Goal: Information Seeking & Learning: Learn about a topic

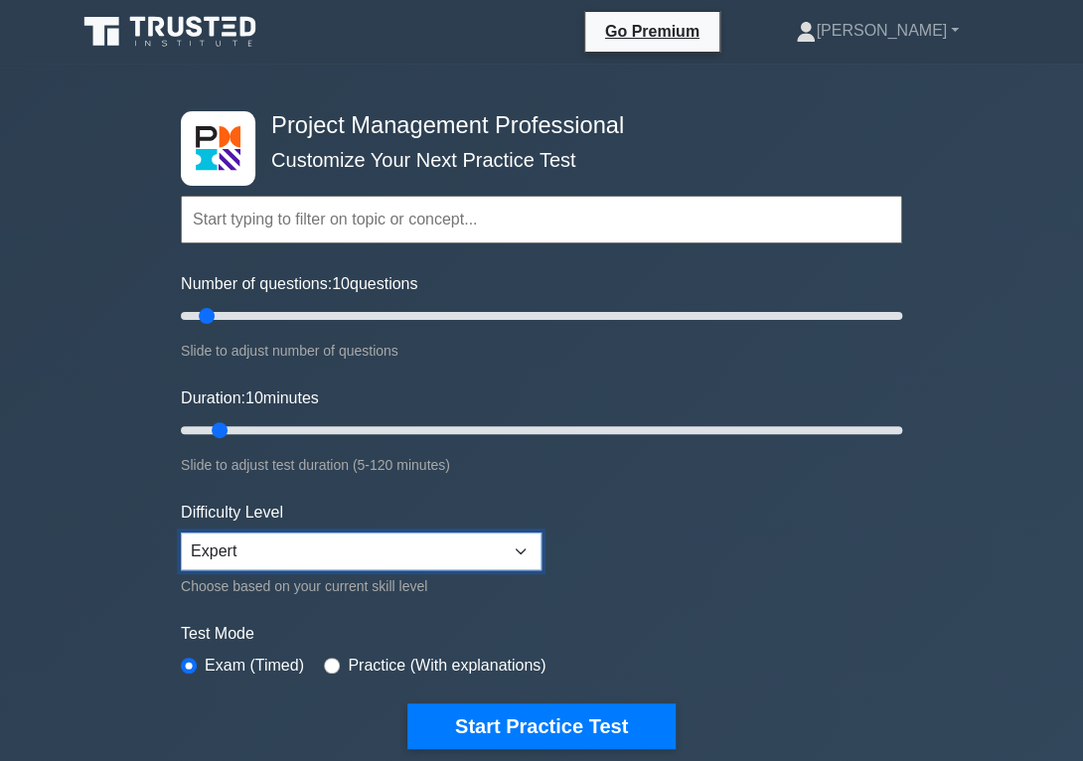
click at [181, 532] on select "Beginner Intermediate Expert" at bounding box center [361, 551] width 361 height 38
select select "intermediate"
click option "Intermediate" at bounding box center [0, 0] width 0 height 0
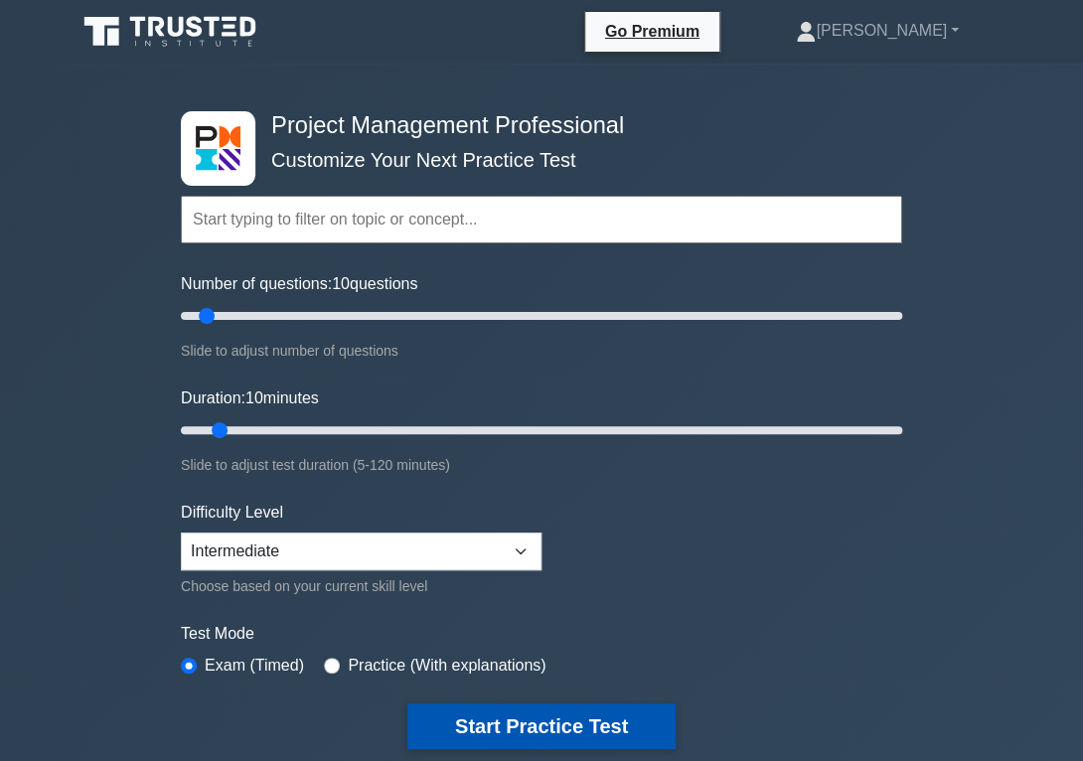
click at [530, 718] on button "Start Practice Test" at bounding box center [541, 726] width 268 height 46
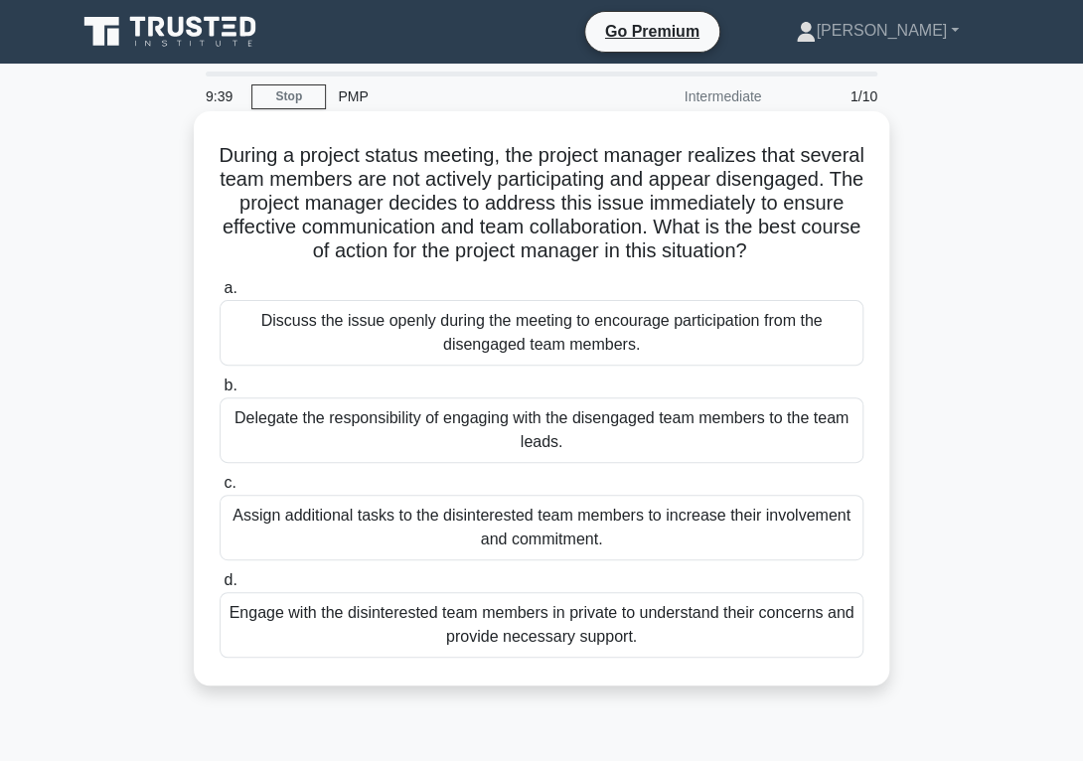
click at [406, 433] on div "Delegate the responsibility of engaging with the disengaged team members to the…" at bounding box center [541, 430] width 644 height 66
click at [219, 392] on input "b. Delegate the responsibility of engaging with the disengaged team members to …" at bounding box center [219, 385] width 0 height 13
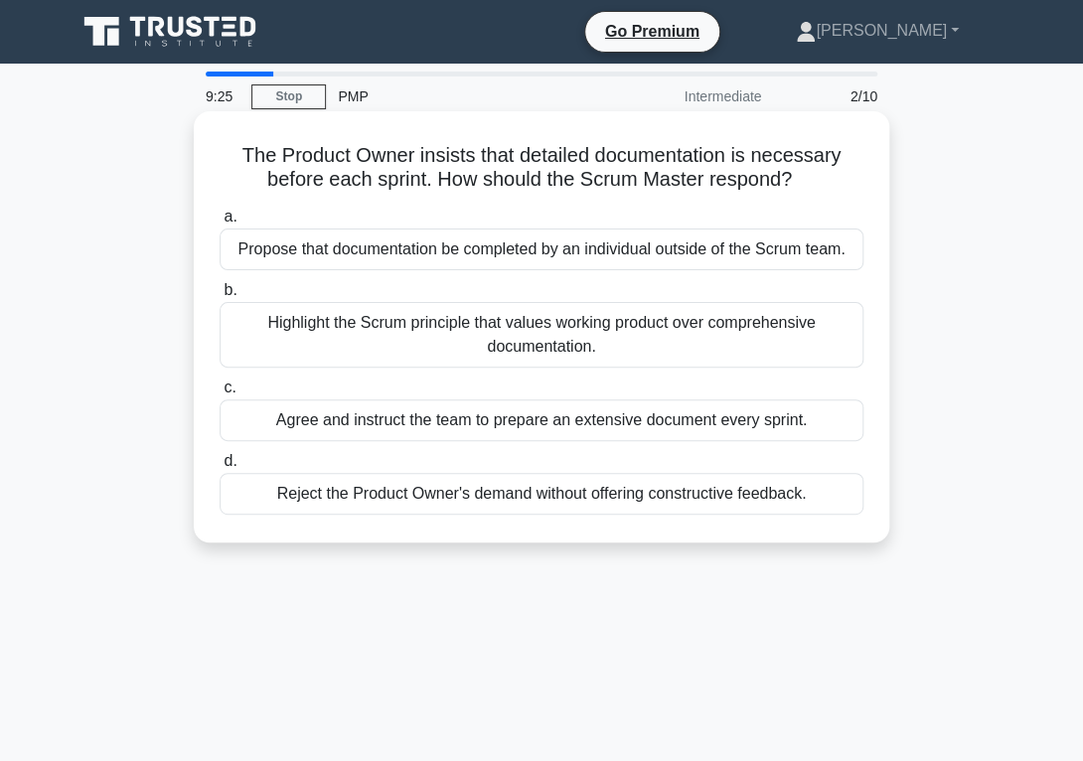
click at [328, 342] on div "Highlight the Scrum principle that values working product over comprehensive do…" at bounding box center [541, 335] width 644 height 66
click at [219, 297] on input "b. Highlight the Scrum principle that values working product over comprehensive…" at bounding box center [219, 290] width 0 height 13
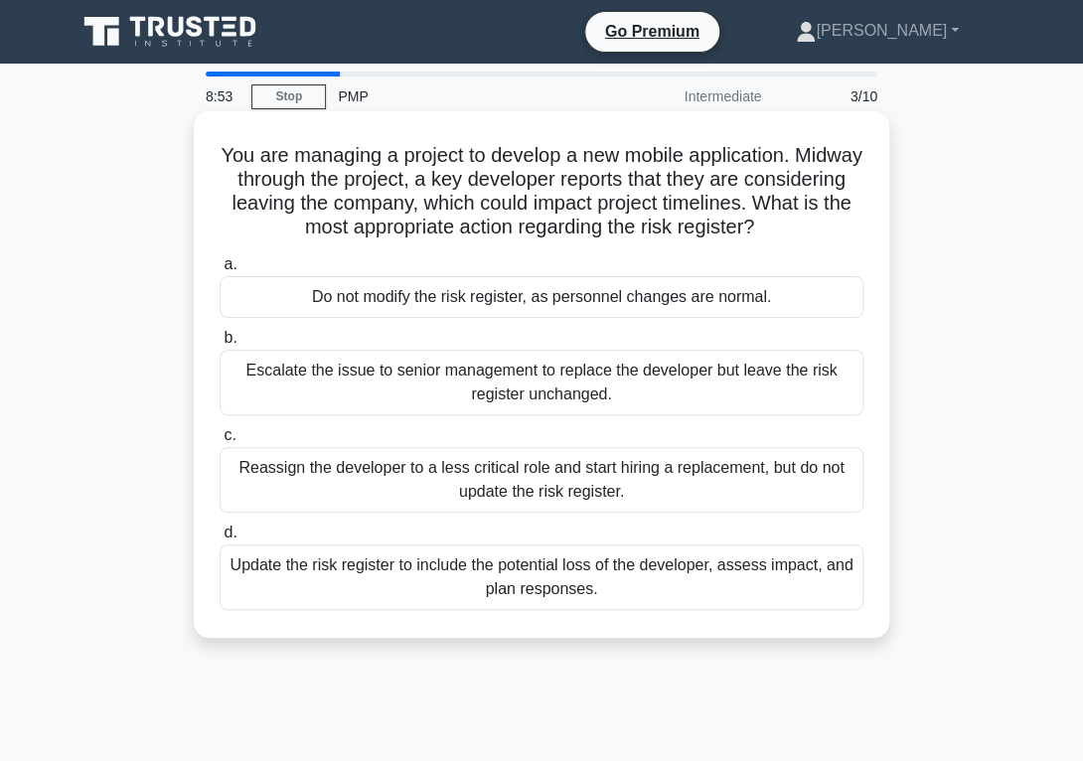
click at [502, 588] on div "Update the risk register to include the potential loss of the developer, assess…" at bounding box center [541, 577] width 644 height 66
click at [219, 539] on input "d. Update the risk register to include the potential loss of the developer, ass…" at bounding box center [219, 532] width 0 height 13
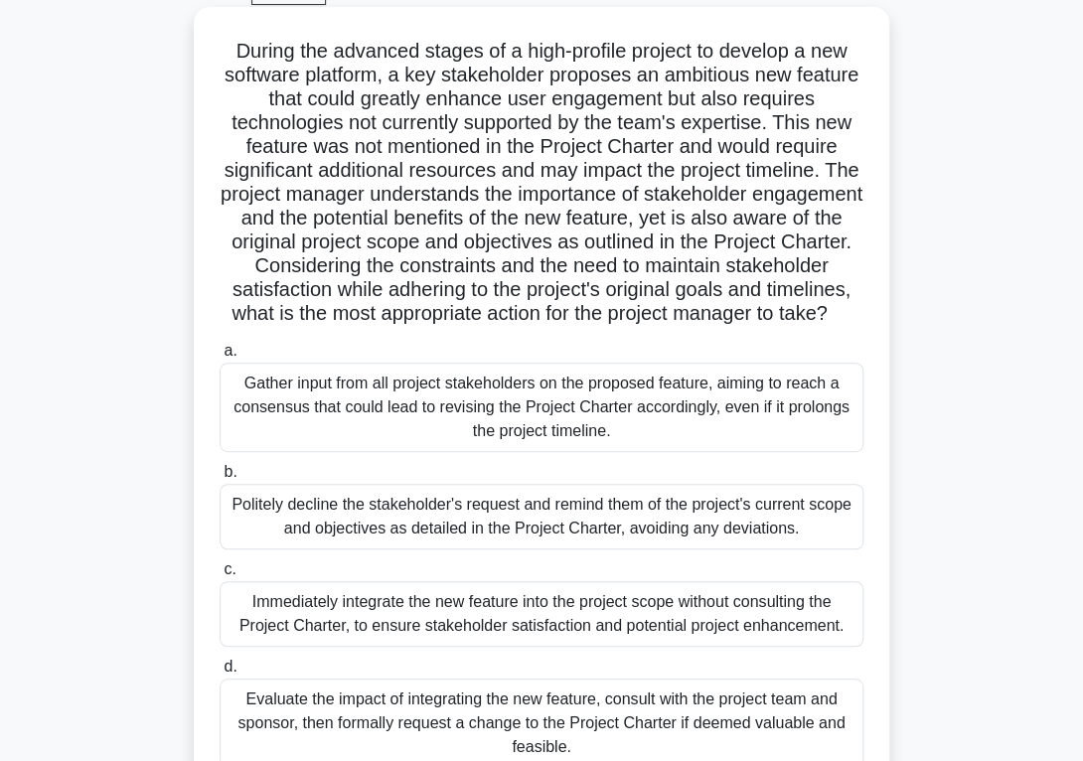
scroll to position [210, 0]
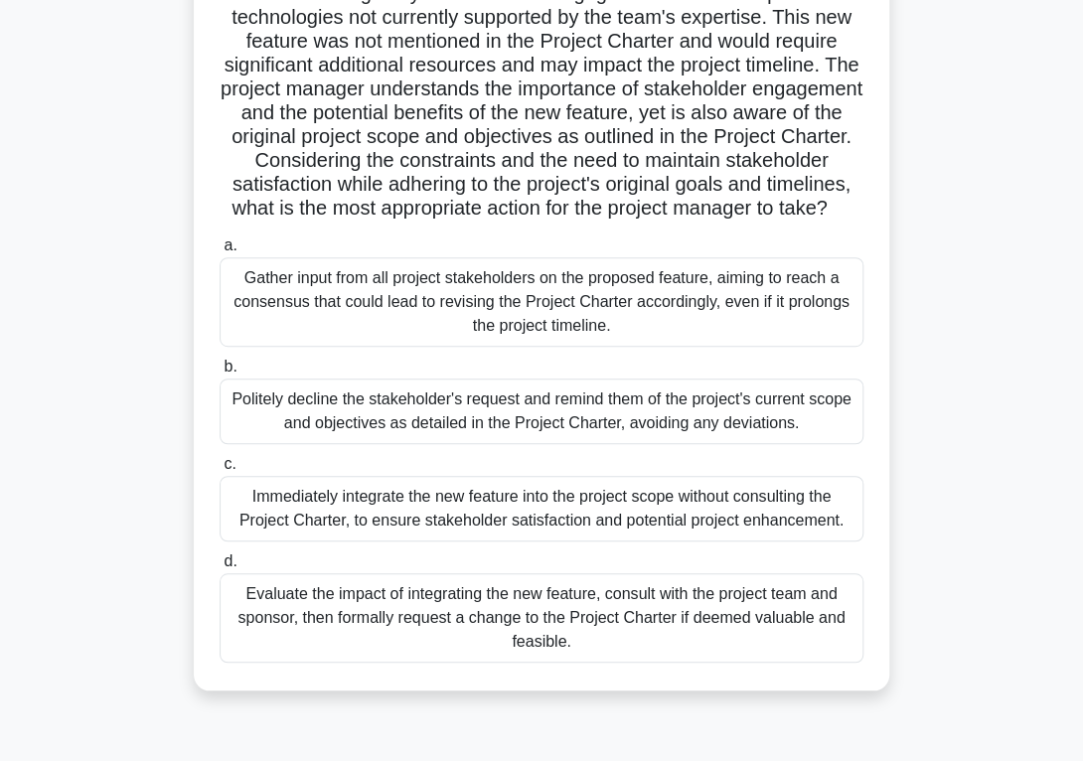
click at [544, 634] on div "Evaluate the impact of integrating the new feature, consult with the project te…" at bounding box center [541, 617] width 644 height 89
click at [219, 568] on input "d. Evaluate the impact of integrating the new feature, consult with the project…" at bounding box center [219, 561] width 0 height 13
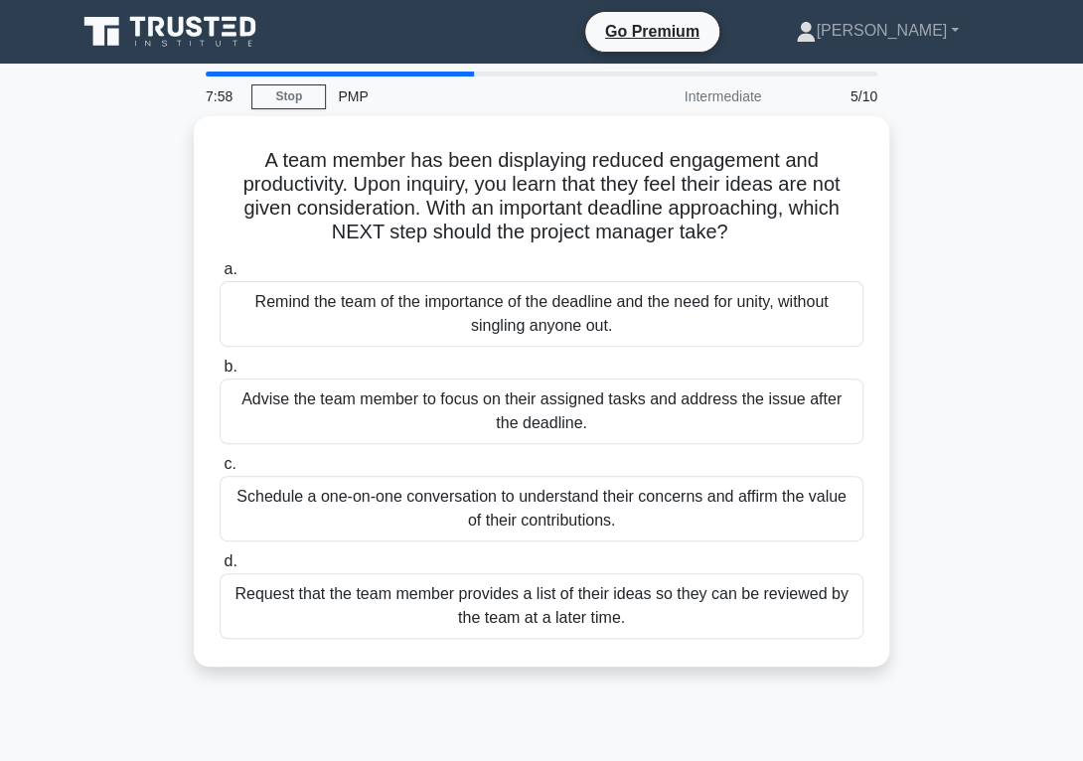
scroll to position [0, 0]
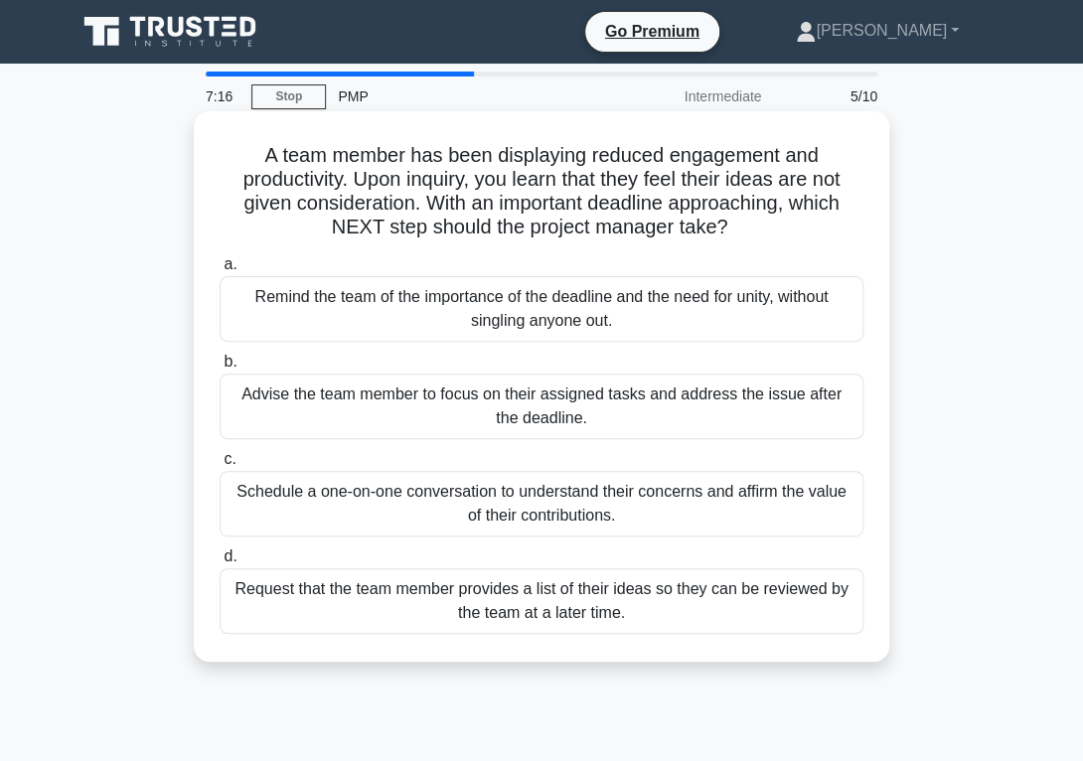
click at [732, 510] on div "Schedule a one-on-one conversation to understand their concerns and affirm the …" at bounding box center [541, 504] width 644 height 66
click at [219, 466] on input "c. Schedule a one-on-one conversation to understand their concerns and affirm t…" at bounding box center [219, 459] width 0 height 13
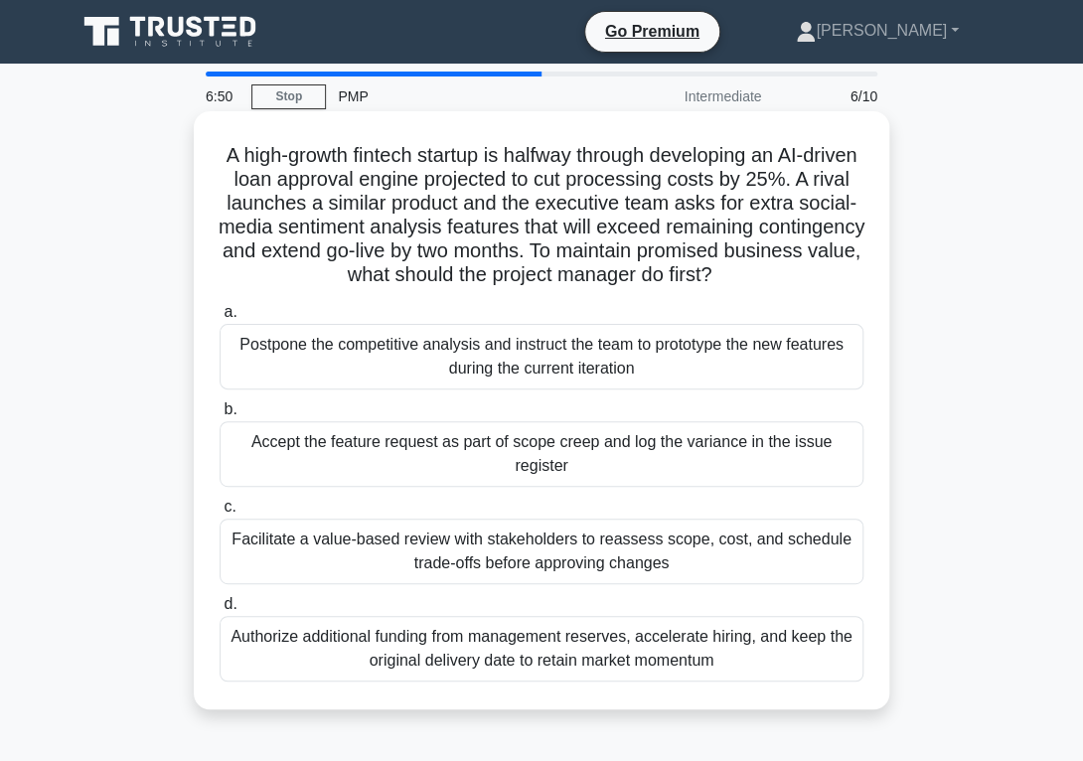
click at [687, 560] on div "Facilitate a value-based review with stakeholders to reassess scope, cost, and …" at bounding box center [541, 551] width 644 height 66
click at [219, 513] on input "c. Facilitate a value-based review with stakeholders to reassess scope, cost, a…" at bounding box center [219, 507] width 0 height 13
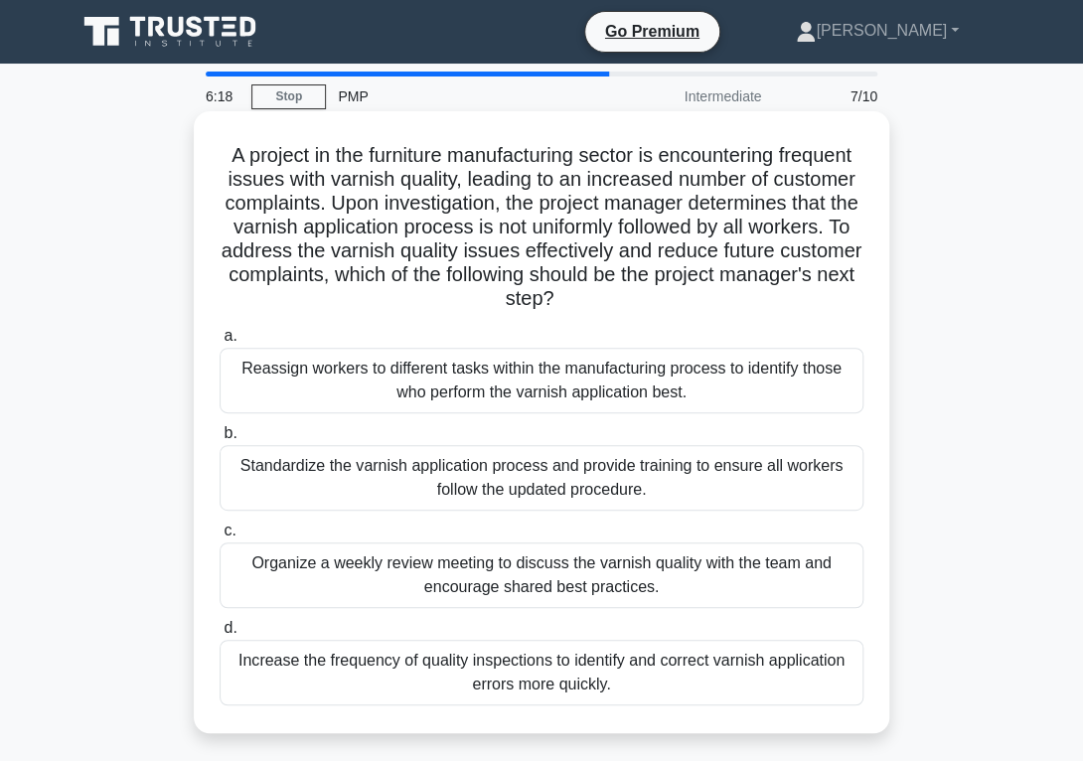
click at [449, 574] on div "Organize a weekly review meeting to discuss the varnish quality with the team a…" at bounding box center [541, 575] width 644 height 66
click at [219, 537] on input "c. Organize a weekly review meeting to discuss the varnish quality with the tea…" at bounding box center [219, 530] width 0 height 13
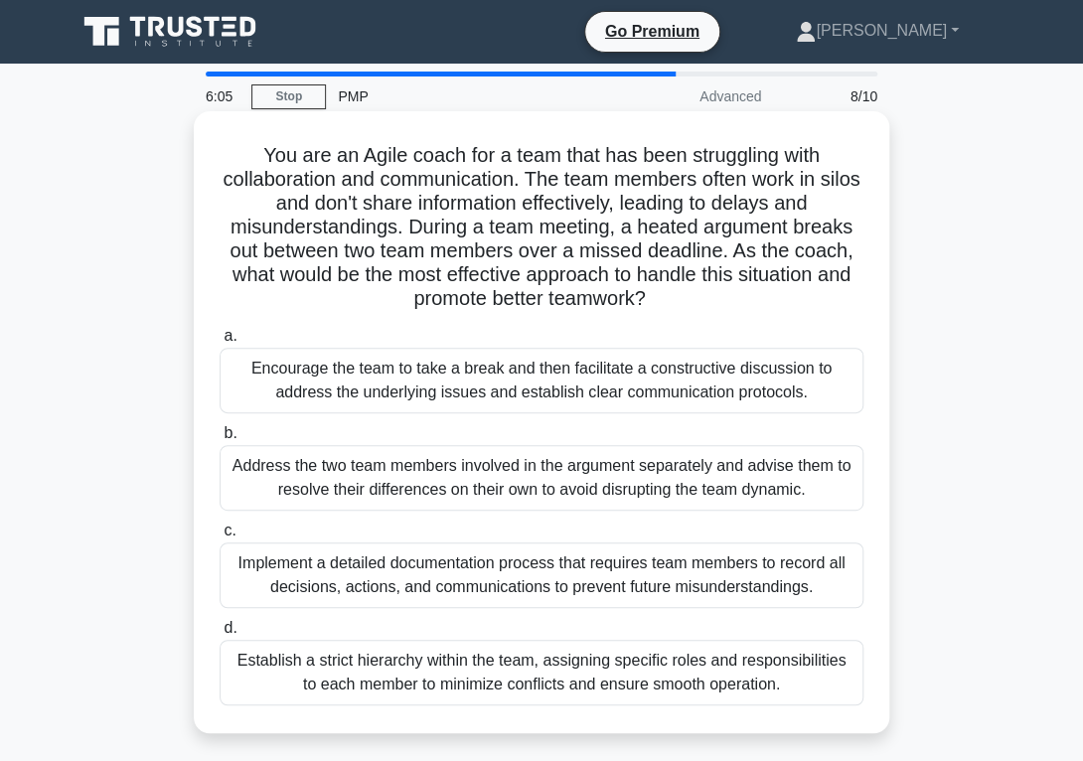
drag, startPoint x: 189, startPoint y: 319, endPoint x: 237, endPoint y: 374, distance: 73.9
click at [226, 367] on div "You are an Agile coach for a team that has been struggling with collaboration a…" at bounding box center [541, 439] width 953 height 646
click at [290, 393] on div "Encourage the team to take a break and then facilitate a constructive discussio…" at bounding box center [541, 381] width 644 height 66
click at [219, 343] on input "a. Encourage the team to take a break and then facilitate a constructive discus…" at bounding box center [219, 336] width 0 height 13
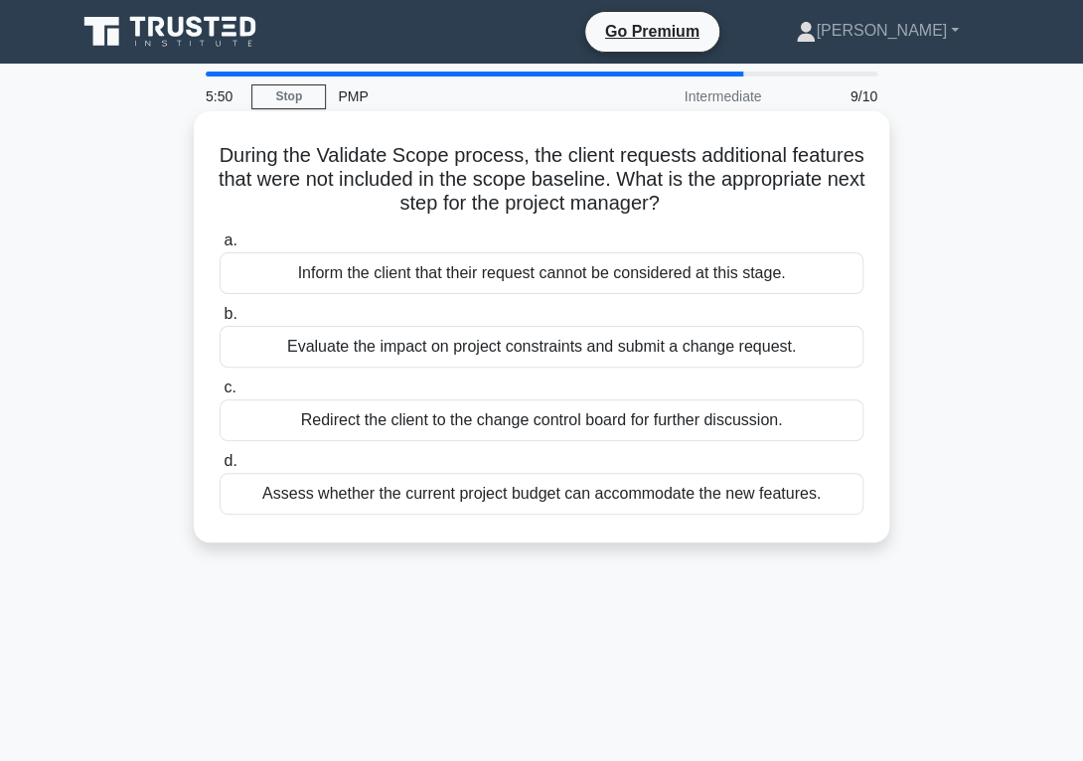
click at [487, 357] on div "Evaluate the impact on project constraints and submit a change request." at bounding box center [541, 347] width 644 height 42
click at [219, 321] on input "b. Evaluate the impact on project constraints and submit a change request." at bounding box center [219, 314] width 0 height 13
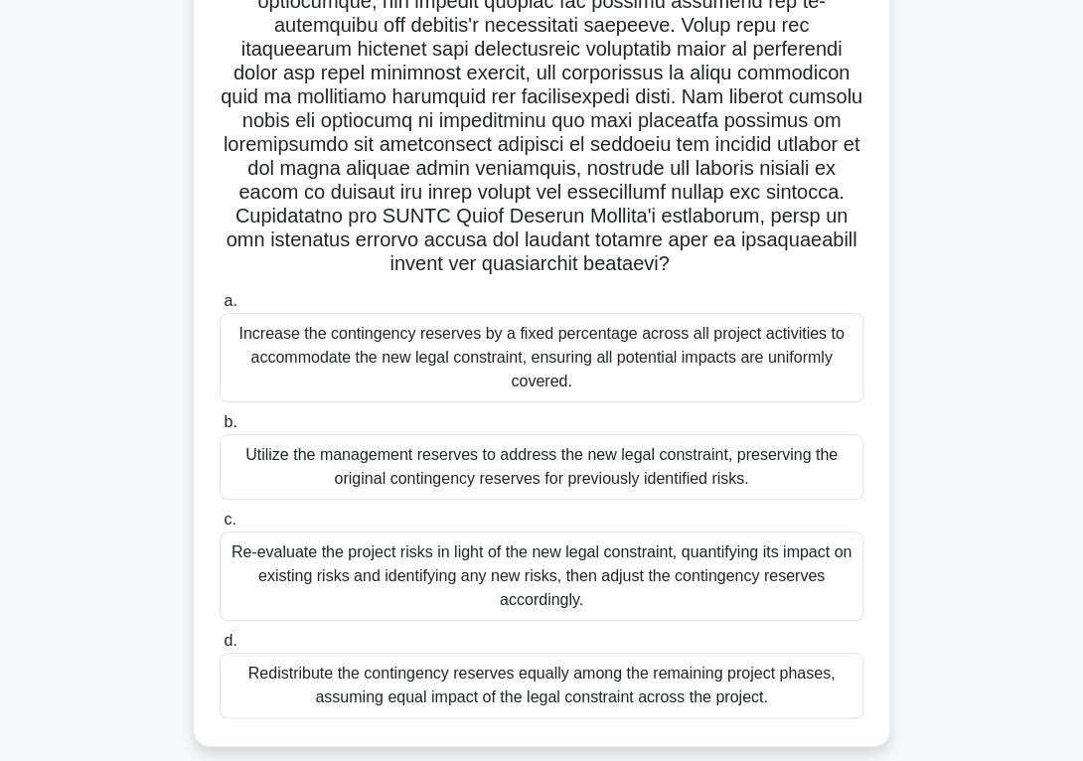
scroll to position [365, 0]
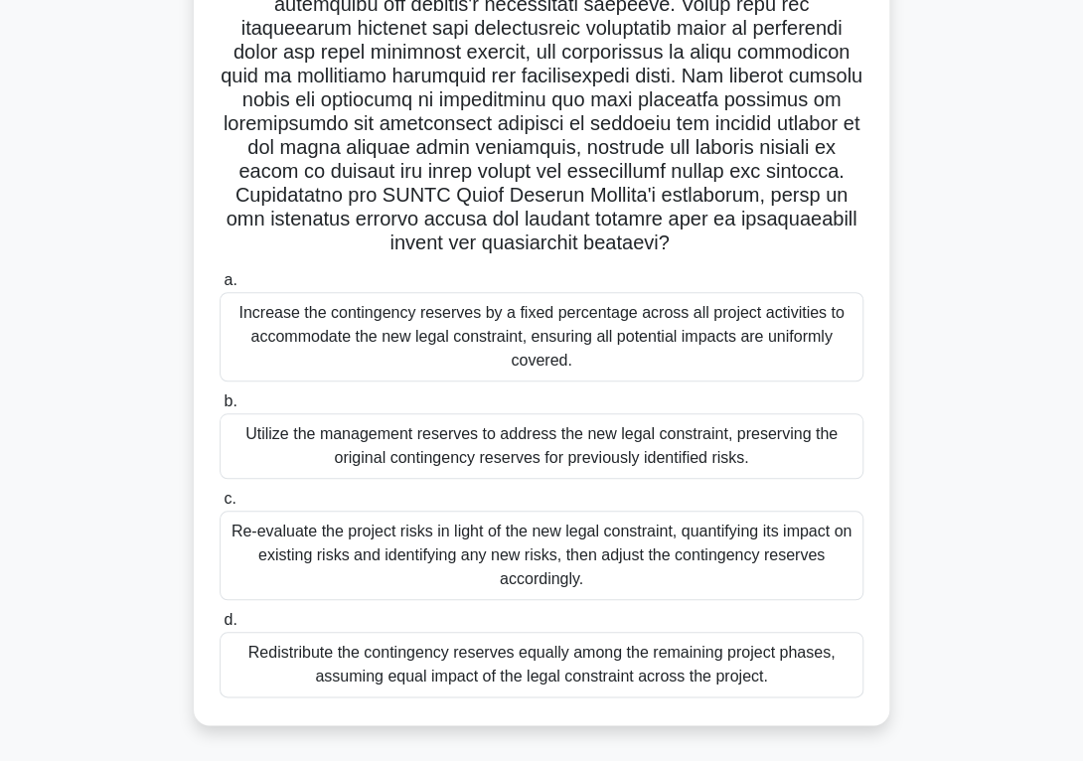
click at [463, 568] on div "Re-evaluate the project risks in light of the new legal constraint, quantifying…" at bounding box center [541, 554] width 644 height 89
click at [219, 506] on input "c. Re-evaluate the project risks in light of the new legal constraint, quantify…" at bounding box center [219, 499] width 0 height 13
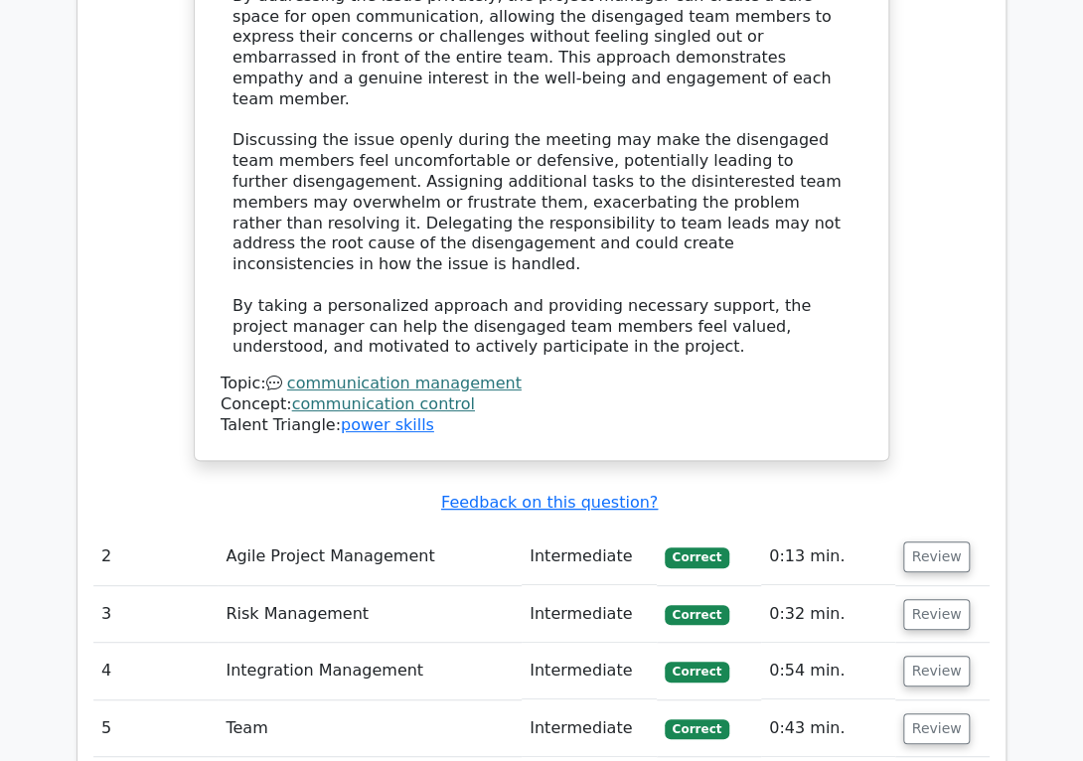
scroll to position [2726, 0]
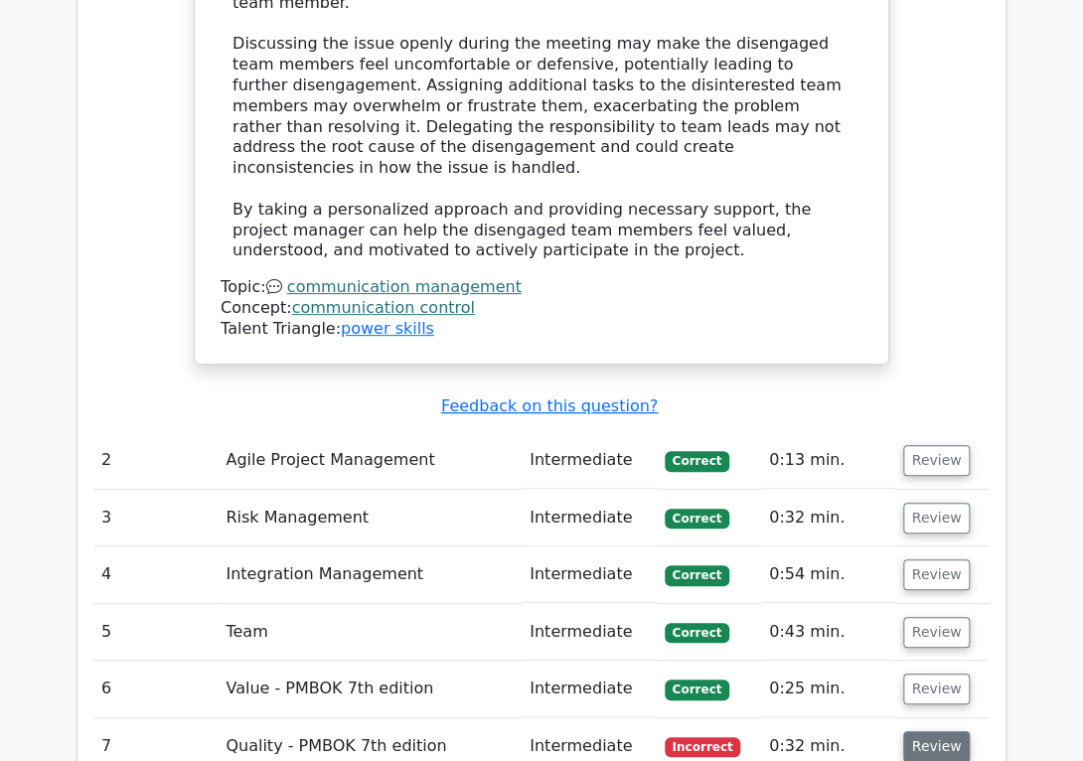
drag, startPoint x: 938, startPoint y: 579, endPoint x: 927, endPoint y: 578, distance: 11.0
click at [938, 731] on button "Review" at bounding box center [937, 746] width 68 height 31
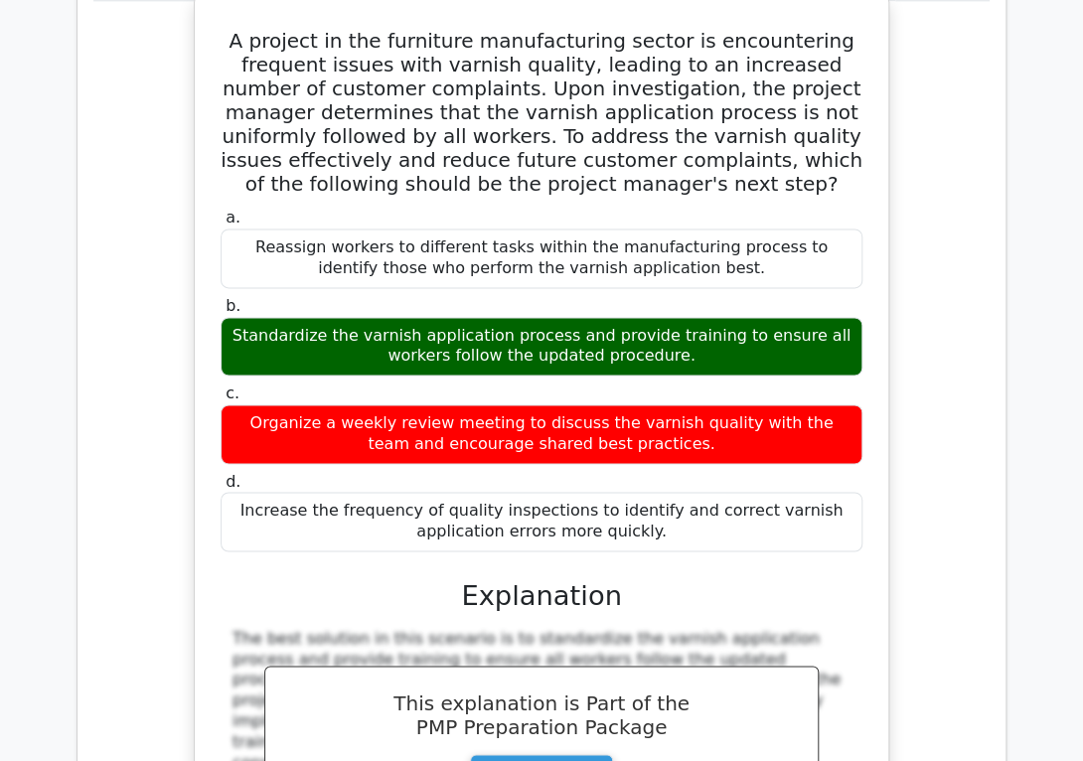
scroll to position [3460, 0]
